Goal: Task Accomplishment & Management: Use online tool/utility

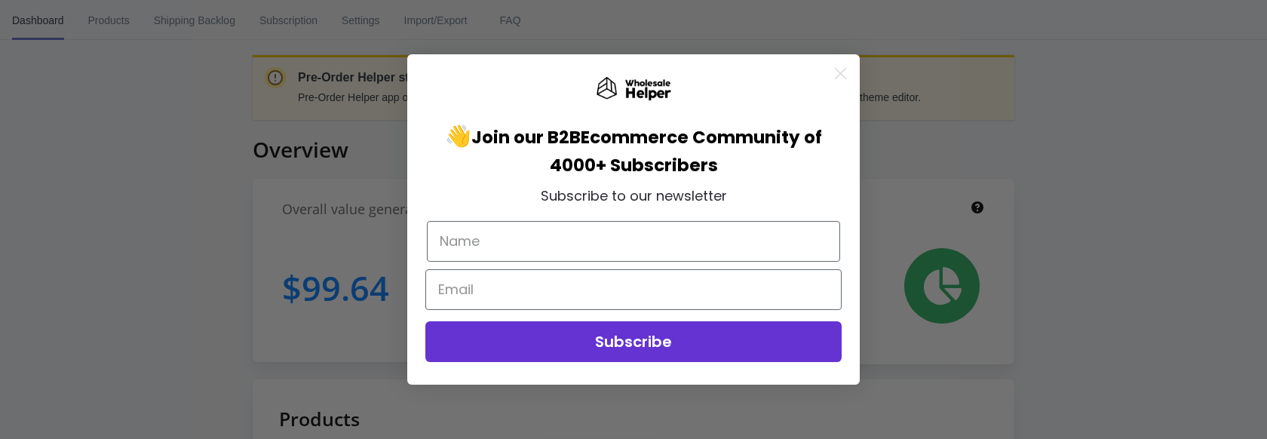
click at [841, 75] on icon "Close dialog" at bounding box center [841, 74] width 11 height 11
